Goal: Communication & Community: Answer question/provide support

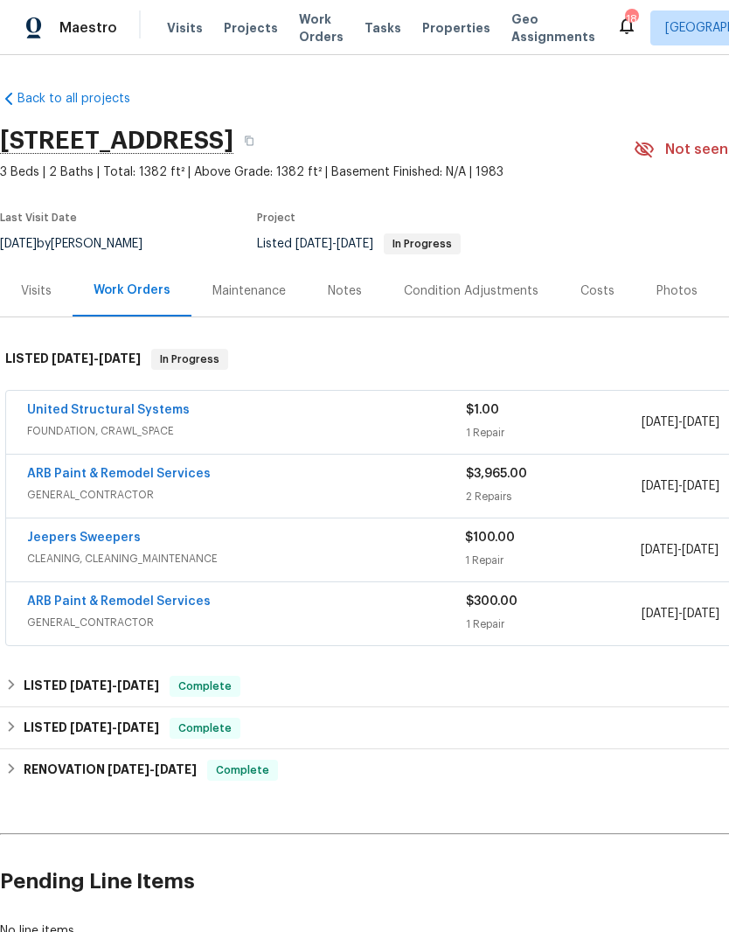
click at [149, 412] on link "United Structural Systems" at bounding box center [108, 410] width 163 height 12
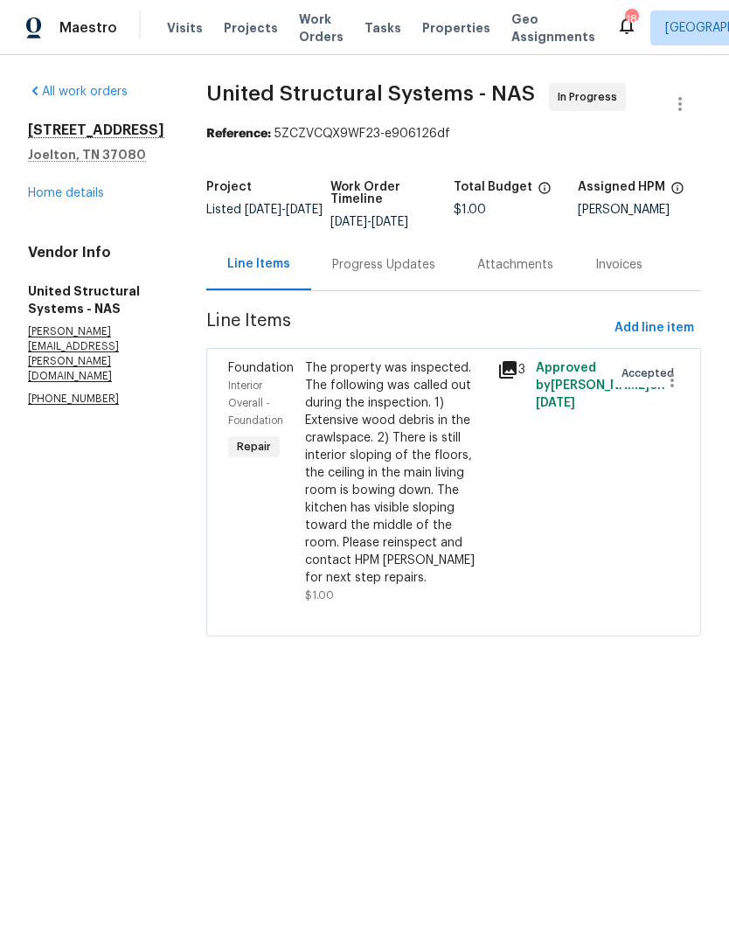
click at [410, 259] on div "Progress Updates" at bounding box center [383, 264] width 103 height 17
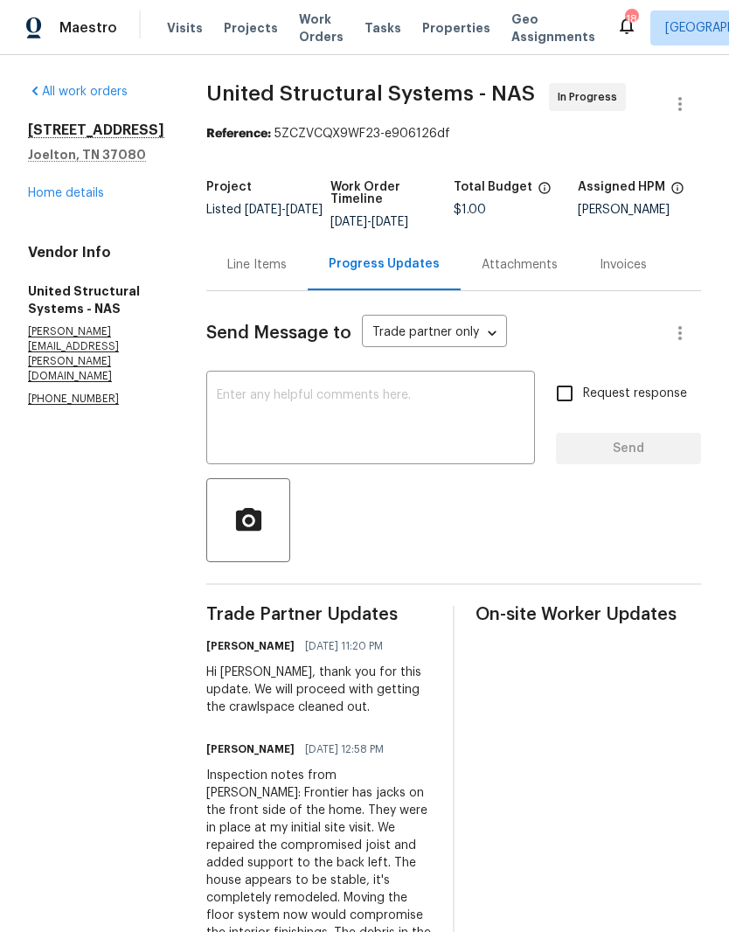
click at [407, 392] on textarea at bounding box center [371, 419] width 308 height 61
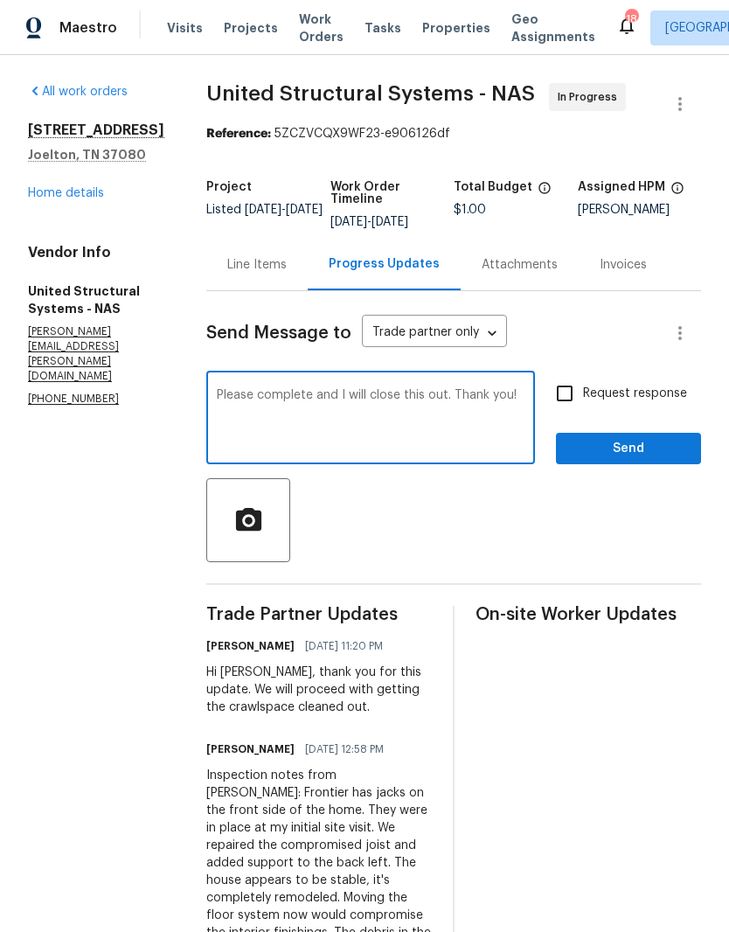
type textarea "Please complete and I will close this out. Thank you!"
click at [659, 450] on span "Send" at bounding box center [628, 449] width 117 height 22
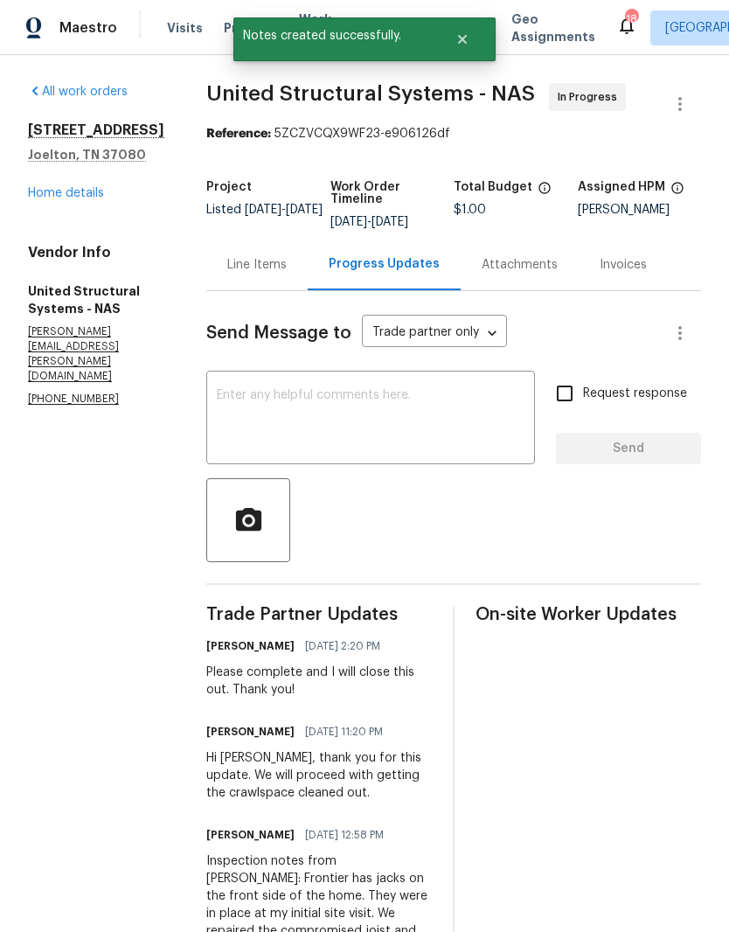
click at [92, 191] on link "Home details" at bounding box center [66, 193] width 76 height 12
